Goal: Task Accomplishment & Management: Manage account settings

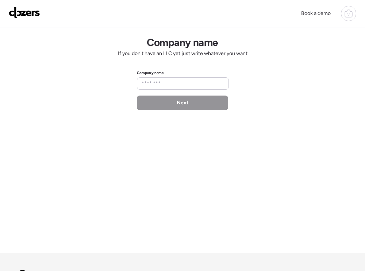
click at [347, 9] on icon at bounding box center [348, 13] width 9 height 9
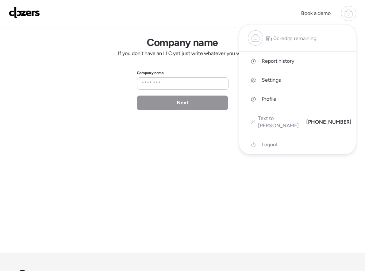
click at [347, 11] on icon at bounding box center [349, 11] width 4 height 2
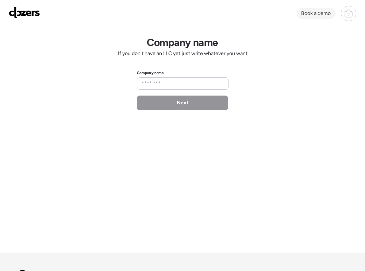
click at [330, 11] on div "Book a demo" at bounding box center [316, 14] width 38 height 12
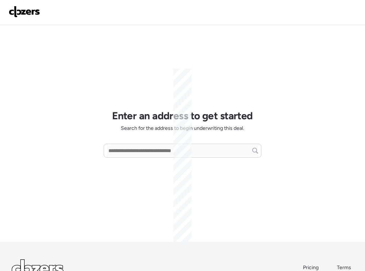
scroll to position [63, 0]
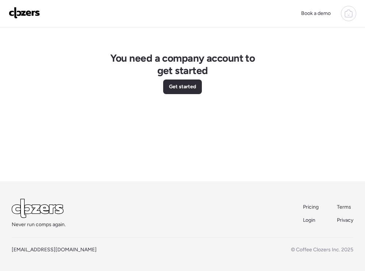
click at [344, 11] on icon at bounding box center [348, 13] width 9 height 9
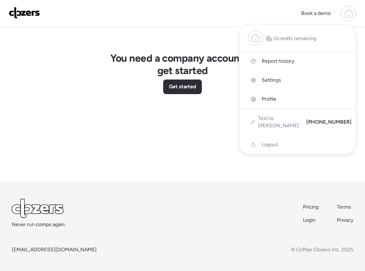
click at [261, 137] on div "Logout" at bounding box center [297, 144] width 117 height 19
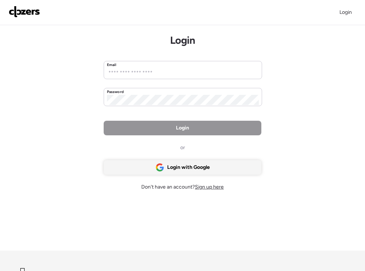
click at [187, 173] on div "Login with Google" at bounding box center [183, 167] width 158 height 15
